Goal: Task Accomplishment & Management: Manage account settings

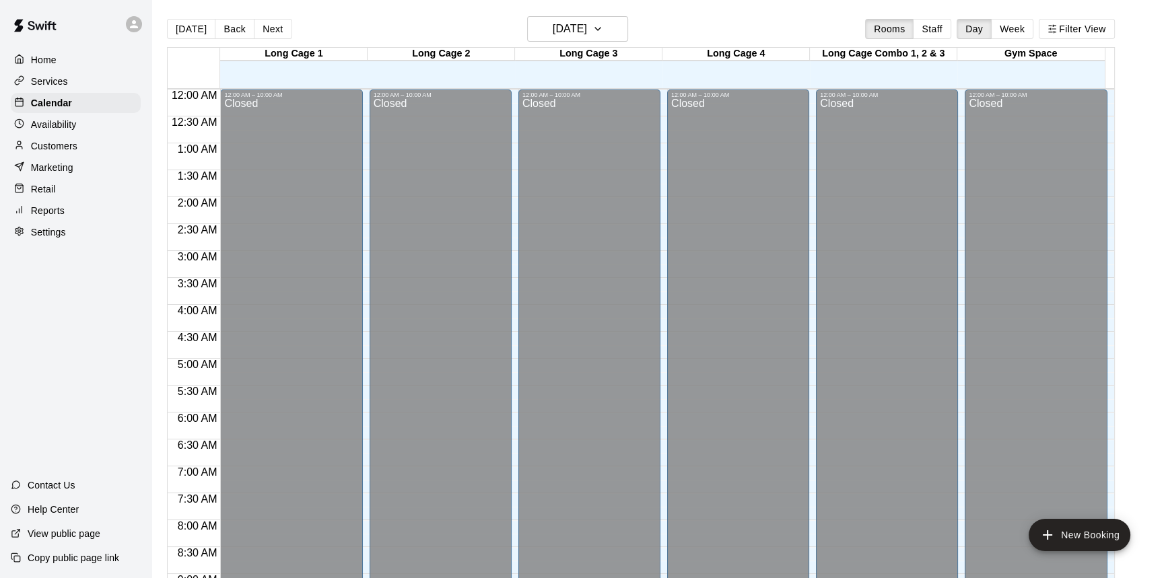
scroll to position [666, 0]
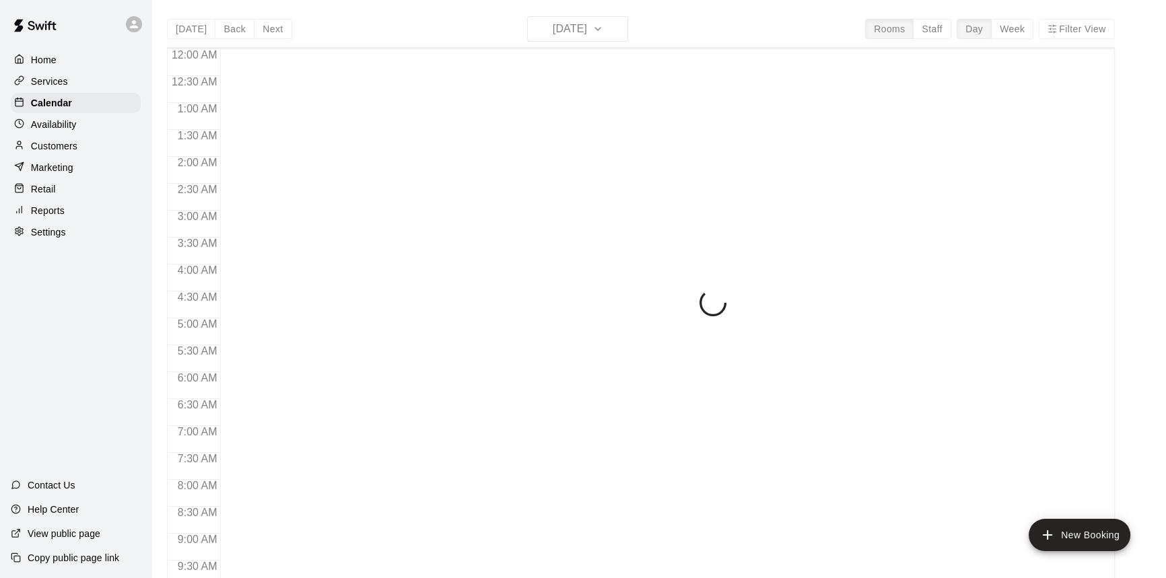
scroll to position [747, 0]
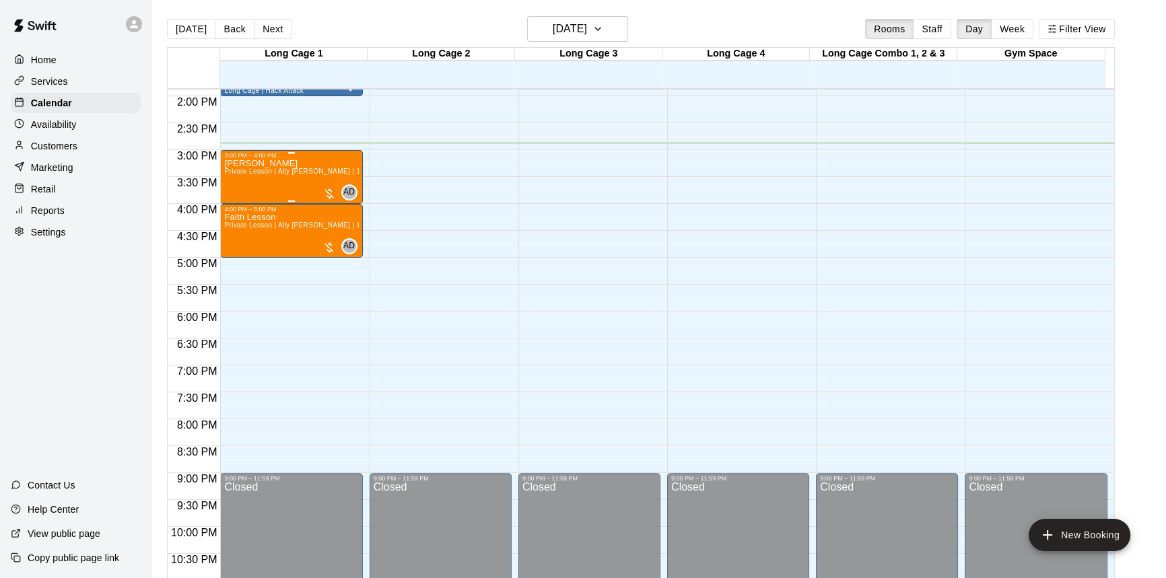
click at [327, 193] on div at bounding box center [328, 193] width 13 height 13
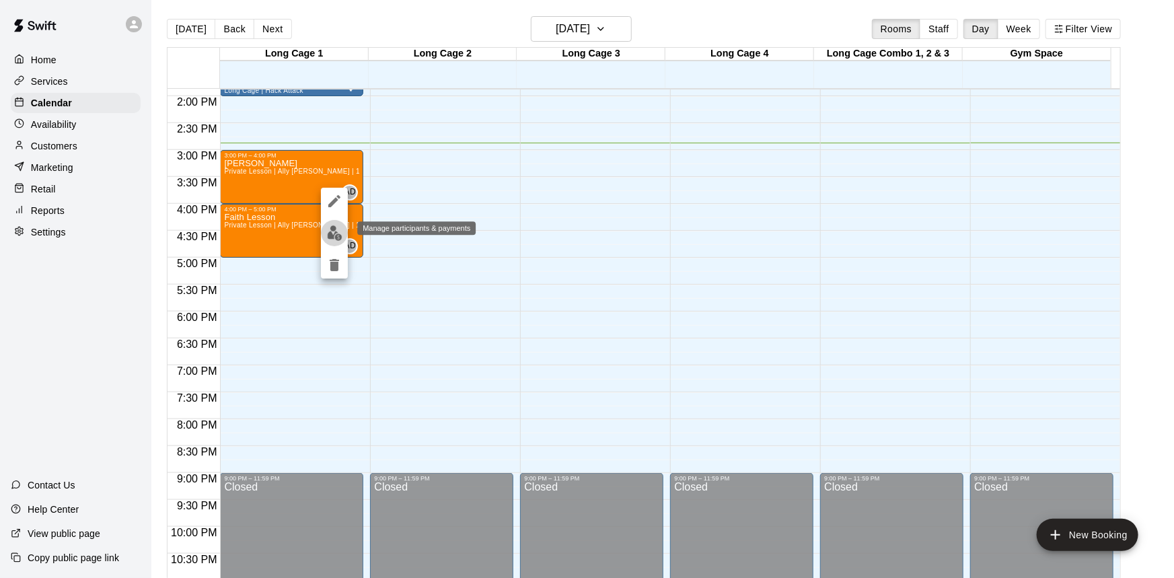
click at [333, 238] on img "edit" at bounding box center [334, 232] width 15 height 15
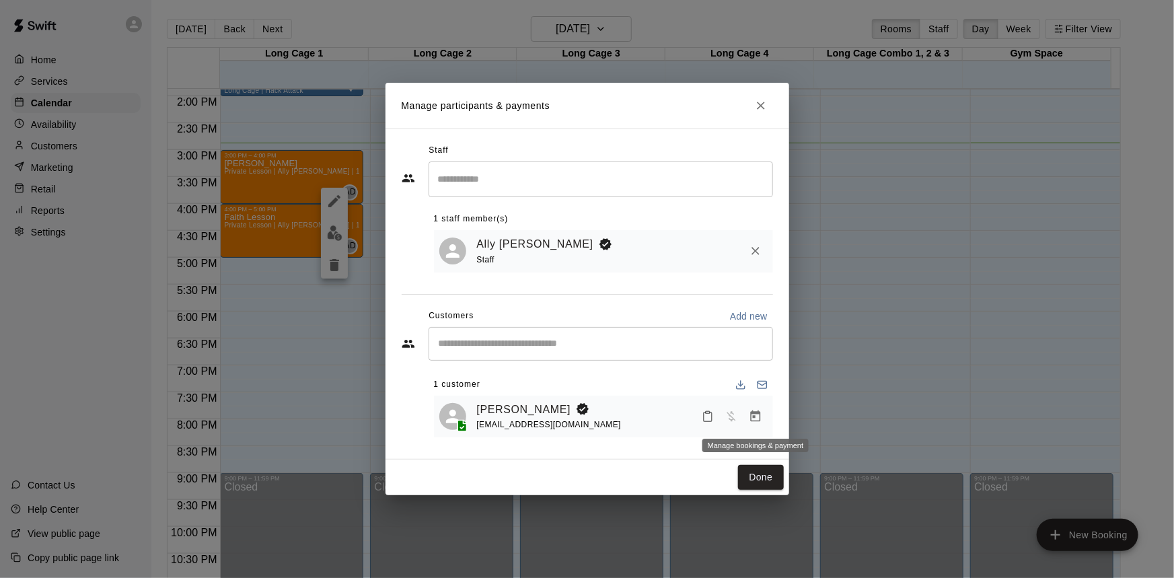
click at [754, 416] on icon "Manage bookings & payment" at bounding box center [755, 416] width 13 height 13
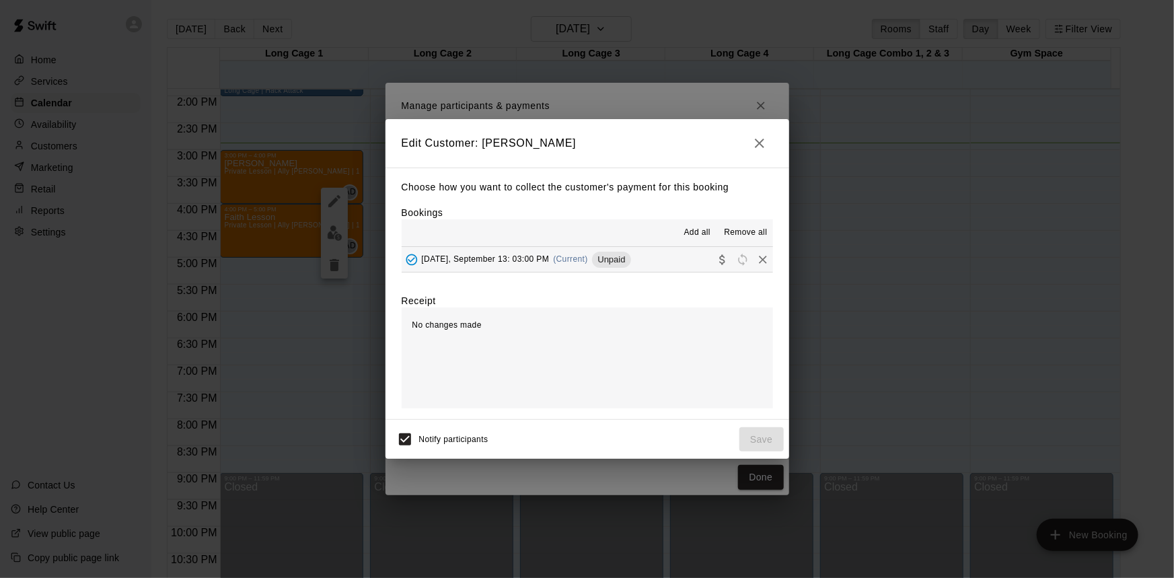
click at [664, 273] on hr at bounding box center [587, 272] width 371 height 1
click at [661, 265] on button "Saturday, September 13: 03:00 PM (Current) Unpaid" at bounding box center [587, 259] width 371 height 25
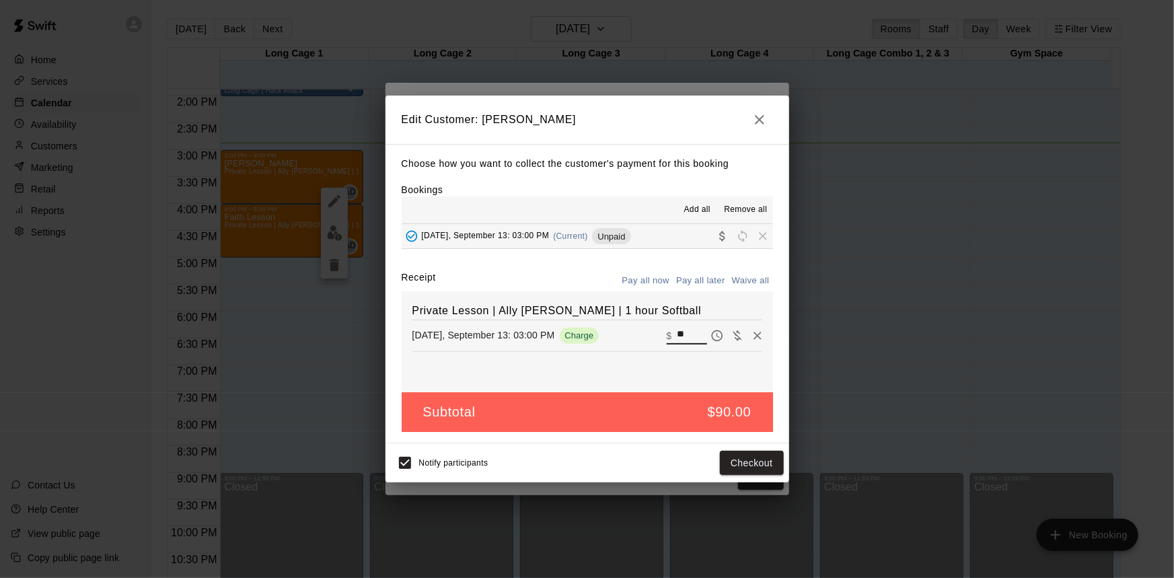
drag, startPoint x: 684, startPoint y: 329, endPoint x: 604, endPoint y: 341, distance: 81.6
click at [602, 342] on div "Saturday, September 13: 03:00 PM Charge ​ $ **" at bounding box center [588, 336] width 350 height 20
type input "**"
click at [622, 387] on div "Private Lesson | Ally Distler | 1 hour Softball Saturday, September 13: 03:00 P…" at bounding box center [587, 341] width 371 height 101
click at [758, 468] on button "Checkout" at bounding box center [751, 463] width 63 height 25
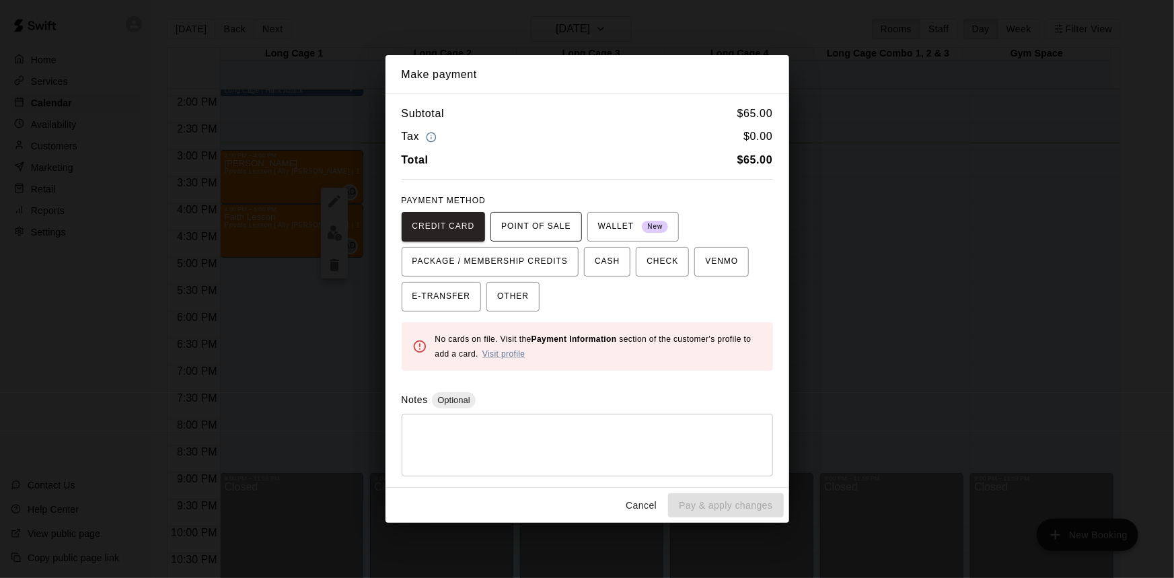
click at [511, 237] on span "POINT OF SALE" at bounding box center [535, 227] width 69 height 22
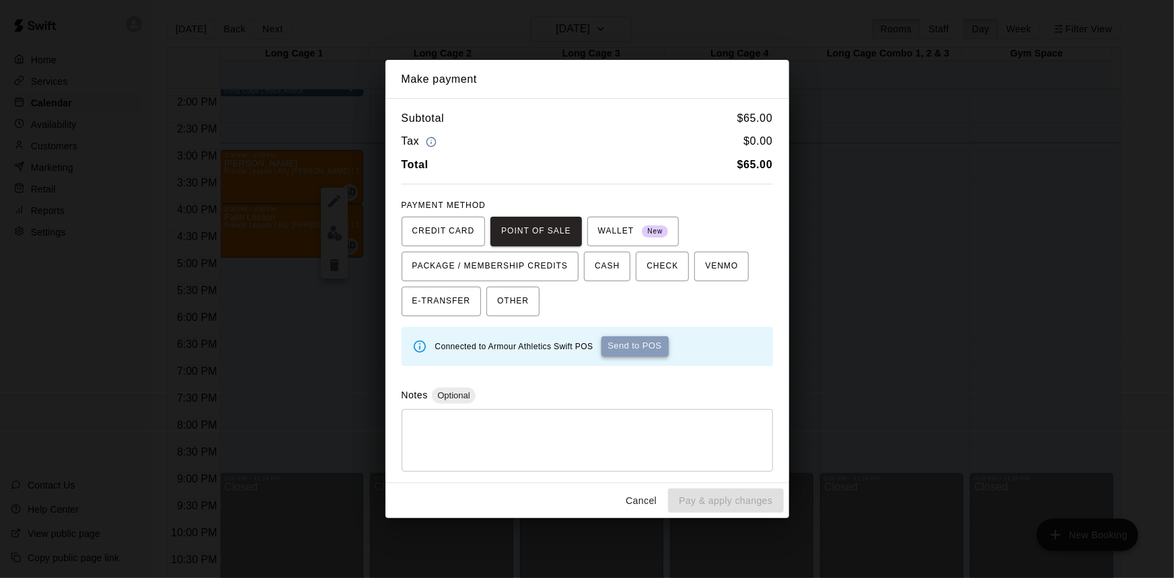
click at [624, 343] on button "Send to POS" at bounding box center [635, 346] width 67 height 20
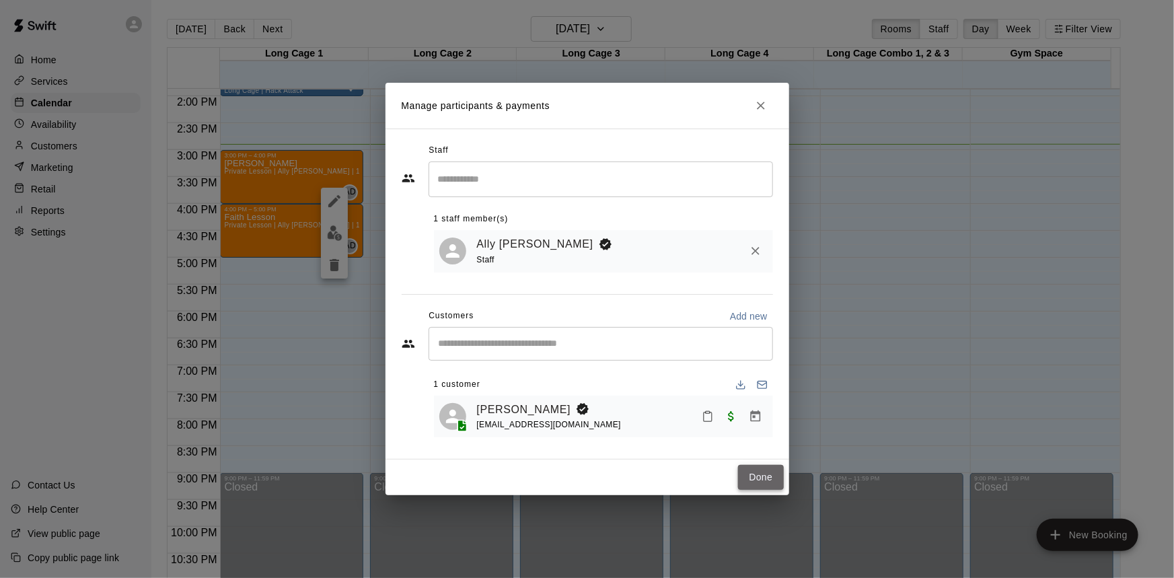
click at [768, 475] on button "Done" at bounding box center [760, 477] width 45 height 25
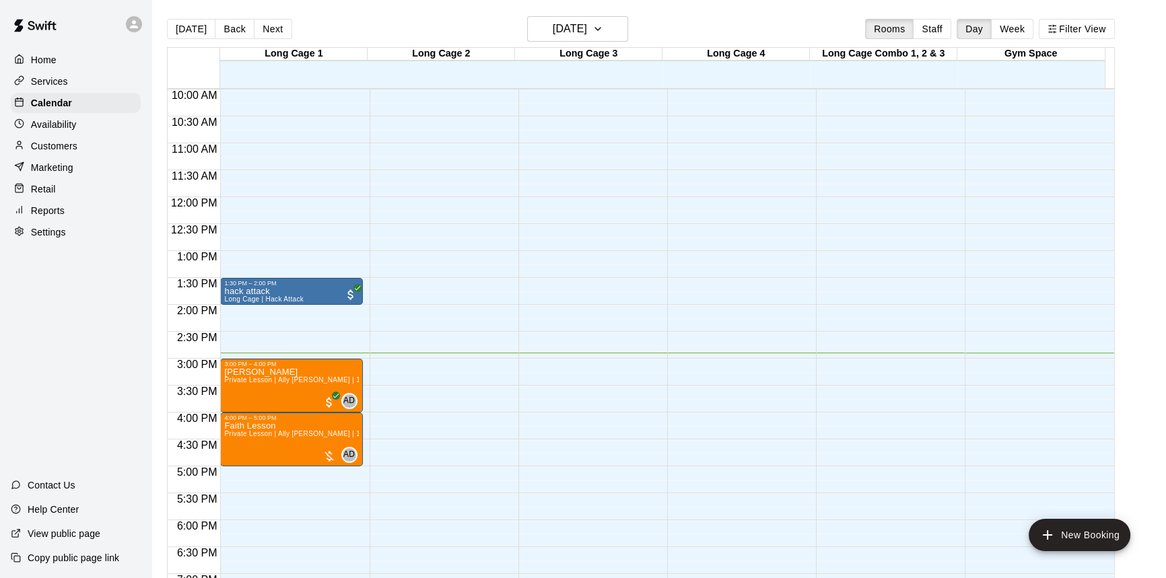
scroll to position [502, 0]
